Goal: Task Accomplishment & Management: Use online tool/utility

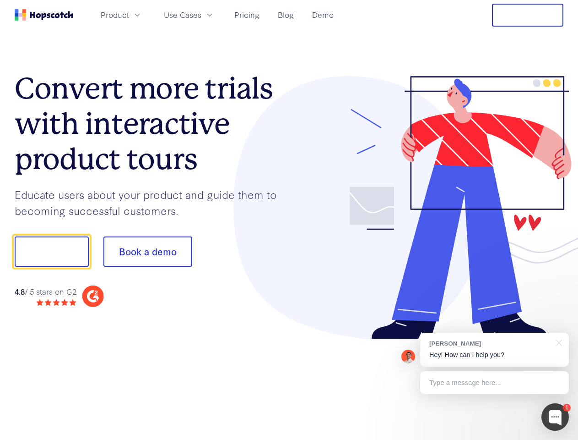
click at [289, 220] on div at bounding box center [426, 207] width 275 height 263
click at [129, 15] on span "Product" at bounding box center [115, 14] width 28 height 11
click at [202, 15] on span "Use Cases" at bounding box center [183, 14] width 38 height 11
click at [528, 15] on button "Free Trial" at bounding box center [527, 15] width 71 height 23
click at [51, 251] on button "Show me!" at bounding box center [52, 251] width 74 height 30
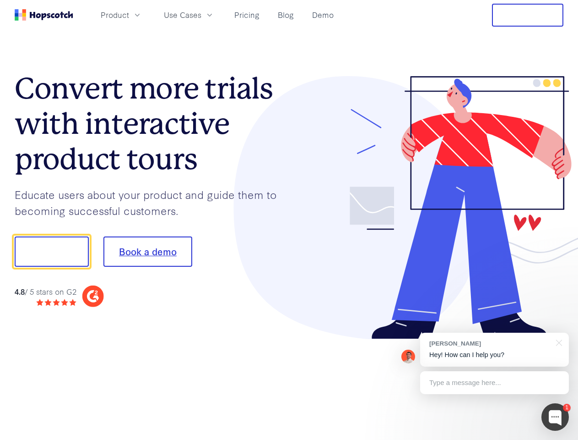
click at [147, 251] on button "Book a demo" at bounding box center [148, 251] width 89 height 30
click at [556, 417] on div at bounding box center [555, 416] width 27 height 27
click at [495, 349] on div "[PERSON_NAME] Hey! How can I help you?" at bounding box center [494, 350] width 149 height 34
click at [558, 342] on div at bounding box center [484, 311] width 172 height 183
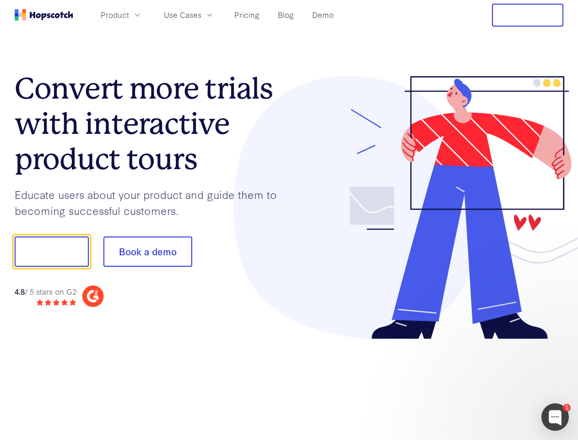
click at [495, 382] on div at bounding box center [484, 311] width 172 height 183
